Goal: Find specific page/section: Find specific page/section

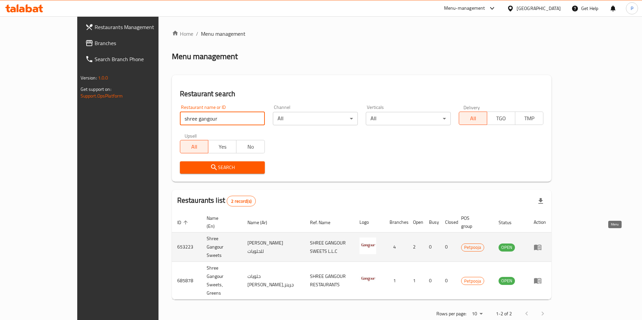
click at [541, 243] on icon "enhanced table" at bounding box center [537, 247] width 8 height 8
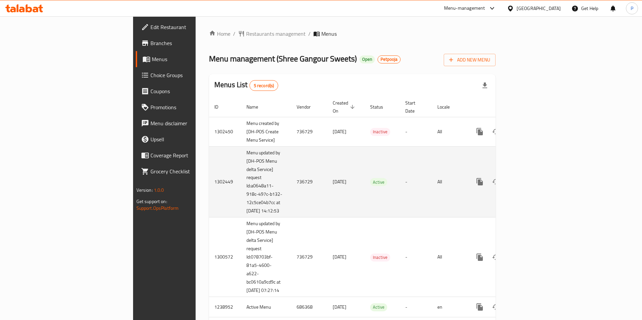
scroll to position [46, 0]
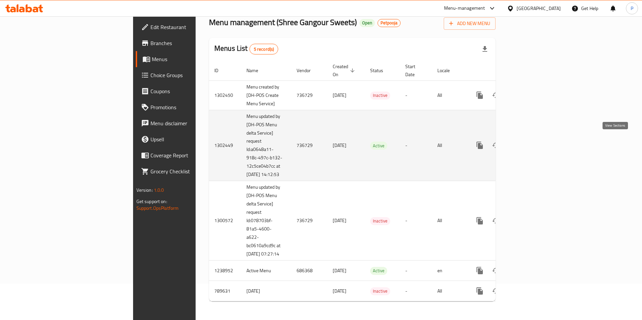
click at [532, 141] on icon "enhanced table" at bounding box center [528, 145] width 8 height 8
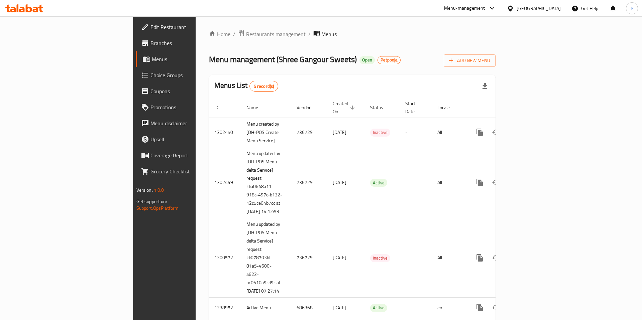
scroll to position [46, 0]
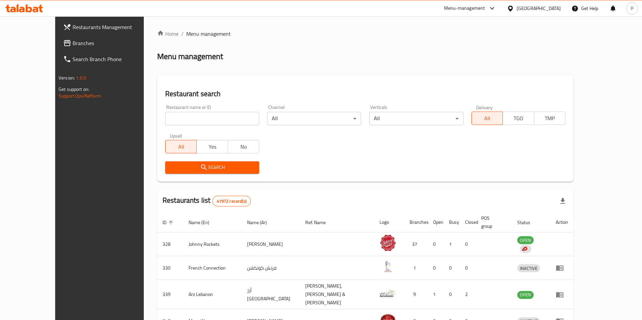
click at [215, 122] on input "search" at bounding box center [212, 118] width 94 height 13
type input "shree gangour"
click at [195, 169] on span "Search" at bounding box center [211, 167] width 83 height 8
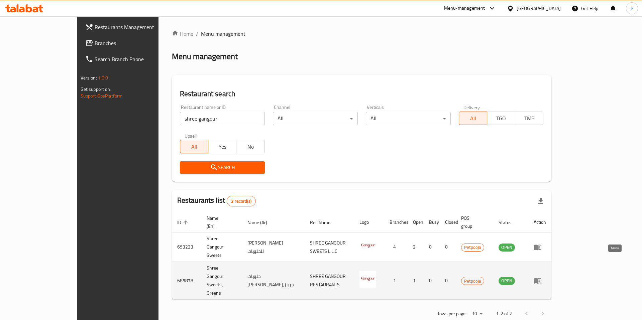
click at [541, 277] on icon "enhanced table" at bounding box center [537, 281] width 8 height 8
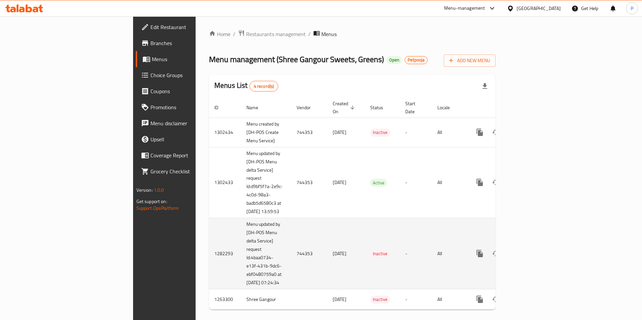
scroll to position [18, 0]
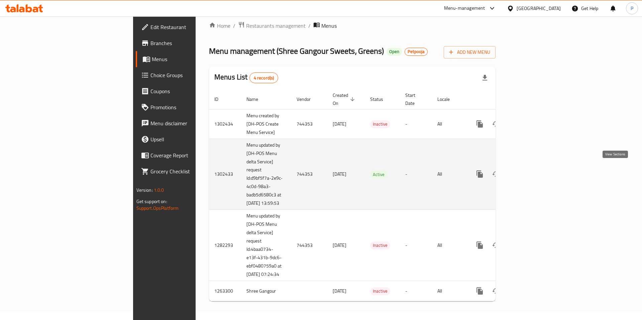
click at [532, 170] on icon "enhanced table" at bounding box center [528, 174] width 8 height 8
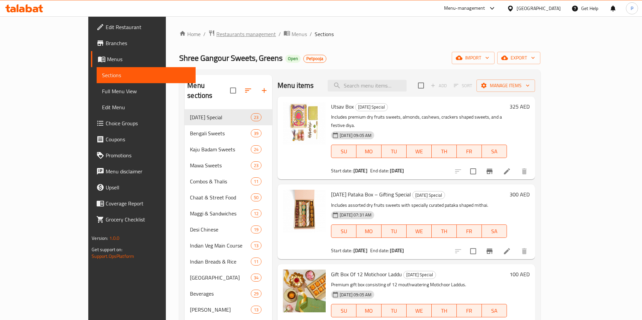
click at [216, 31] on span "Restaurants management" at bounding box center [245, 34] width 59 height 8
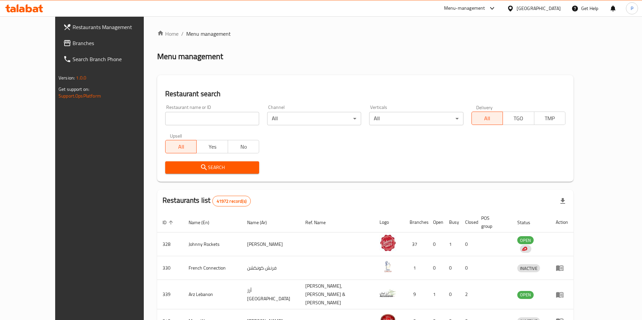
click at [190, 115] on input "search" at bounding box center [212, 118] width 94 height 13
paste input "693005"
type input "693005"
click at [73, 44] on span "Branches" at bounding box center [115, 43] width 85 height 8
